Goal: Use online tool/utility: Utilize a website feature to perform a specific function

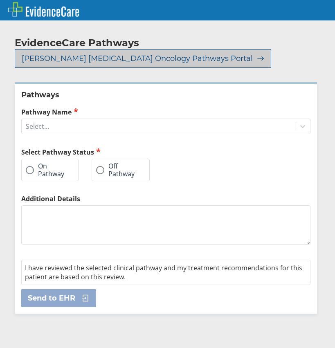
click at [252, 58] on icon at bounding box center [257, 58] width 11 height 7
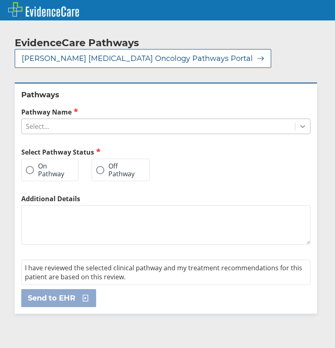
click at [298, 126] on icon at bounding box center [302, 126] width 8 height 8
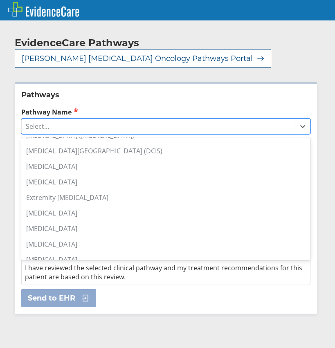
scroll to position [157, 0]
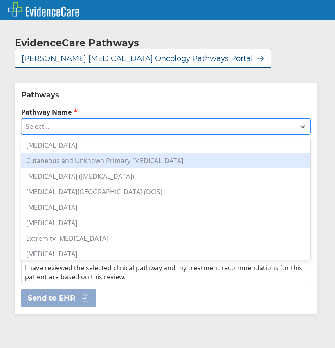
click at [152, 162] on div "Cutaneous and Unknown Primary [MEDICAL_DATA]" at bounding box center [165, 161] width 289 height 16
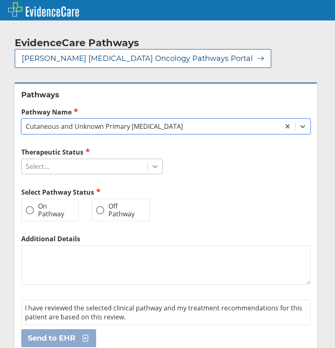
click at [153, 166] on icon at bounding box center [154, 166] width 5 height 3
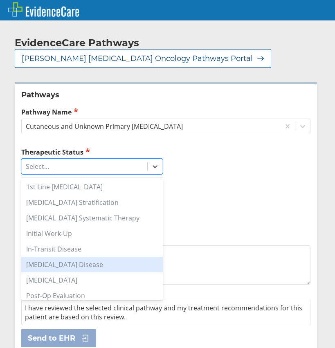
click at [76, 264] on div "[MEDICAL_DATA] Disease" at bounding box center [91, 265] width 141 height 16
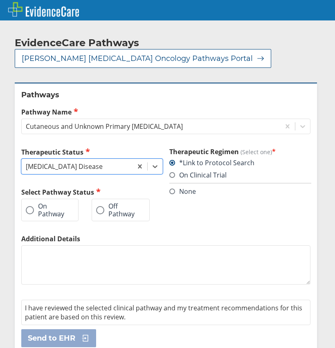
click at [31, 210] on span at bounding box center [30, 210] width 8 height 8
click at [0, 0] on input "On Pathway" at bounding box center [0, 0] width 0 height 0
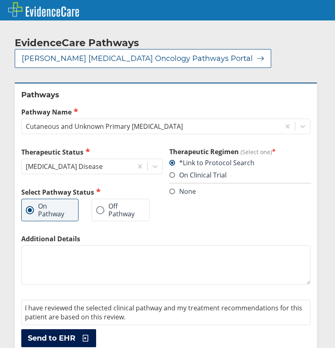
click at [75, 338] on span "Send to EHR" at bounding box center [51, 338] width 47 height 10
